Goal: Task Accomplishment & Management: Manage account settings

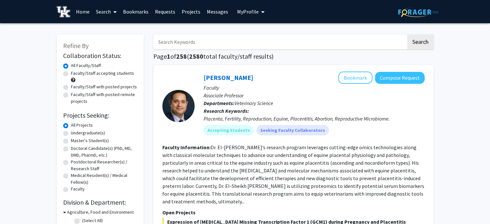
click at [243, 16] on button "My Profile" at bounding box center [250, 11] width 31 height 23
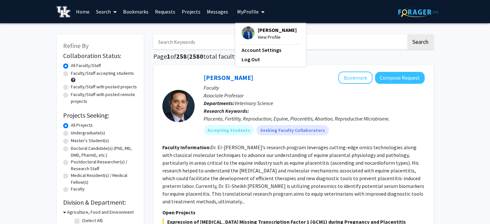
click at [250, 31] on fg-profile-picture at bounding box center [247, 33] width 13 height 14
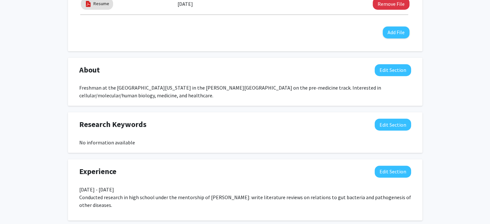
scroll to position [306, 0]
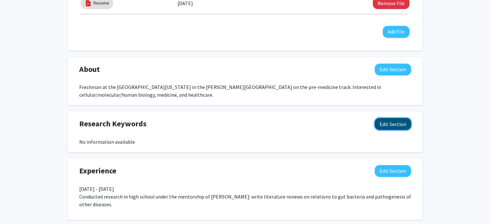
click at [398, 126] on button "Edit Section" at bounding box center [392, 124] width 36 height 12
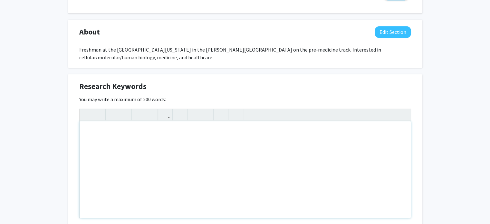
scroll to position [344, 0]
click at [259, 163] on div "Note to users with screen readers: Please deactivate our accessibility plugin f…" at bounding box center [245, 169] width 331 height 97
type textarea "[MEDICAL_DATA], lipid droplets, gut bacteria"
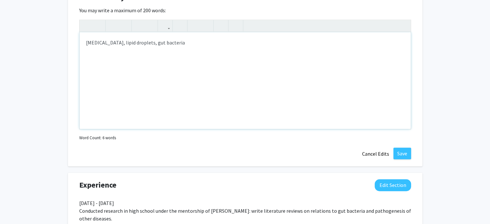
scroll to position [432, 0]
click at [402, 153] on button "Save" at bounding box center [402, 153] width 18 height 12
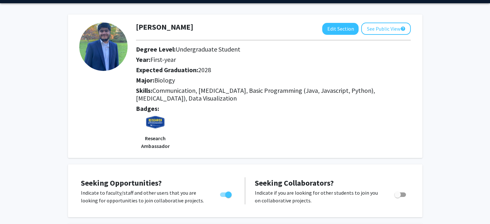
scroll to position [18, 0]
